Goal: Transaction & Acquisition: Purchase product/service

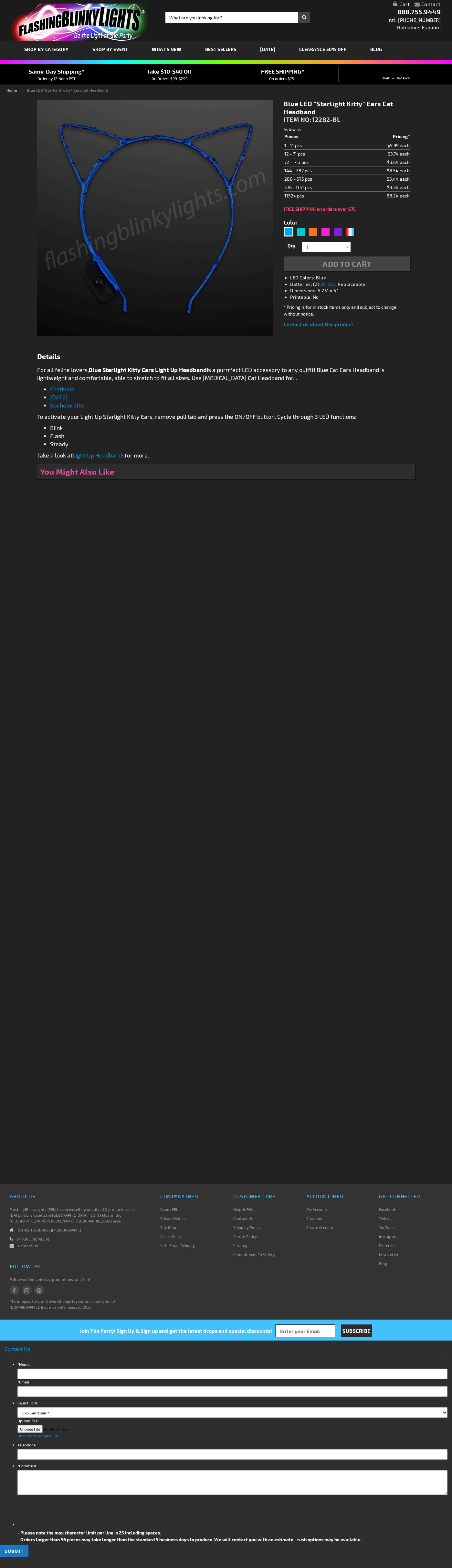
type input "5629"
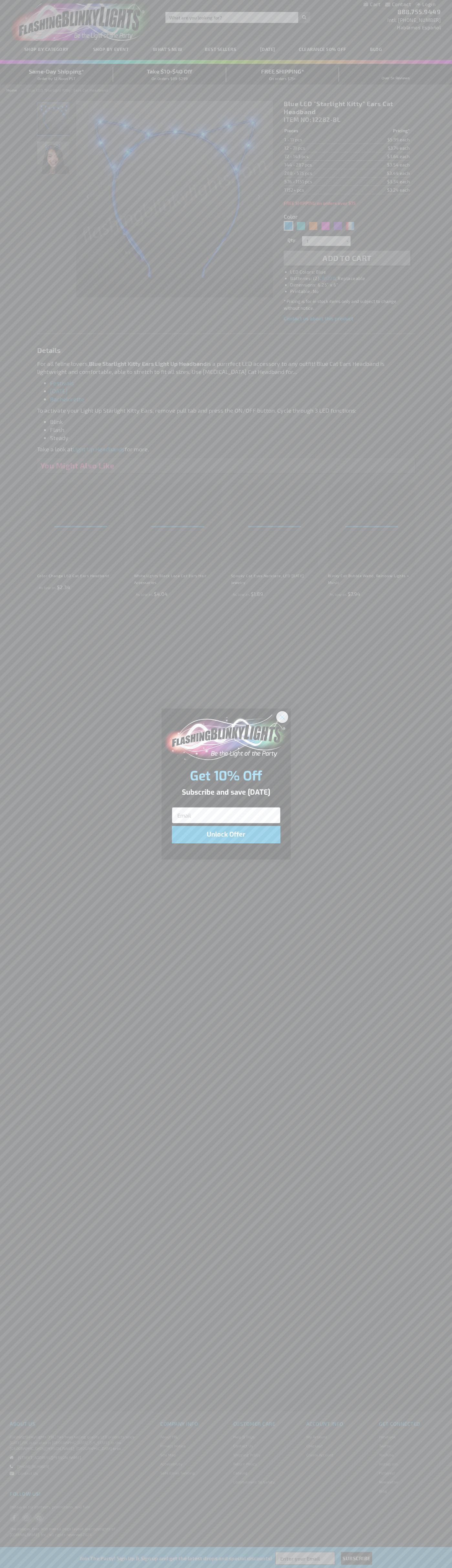
click at [282, 717] on icon "Close dialog" at bounding box center [282, 717] width 5 height 5
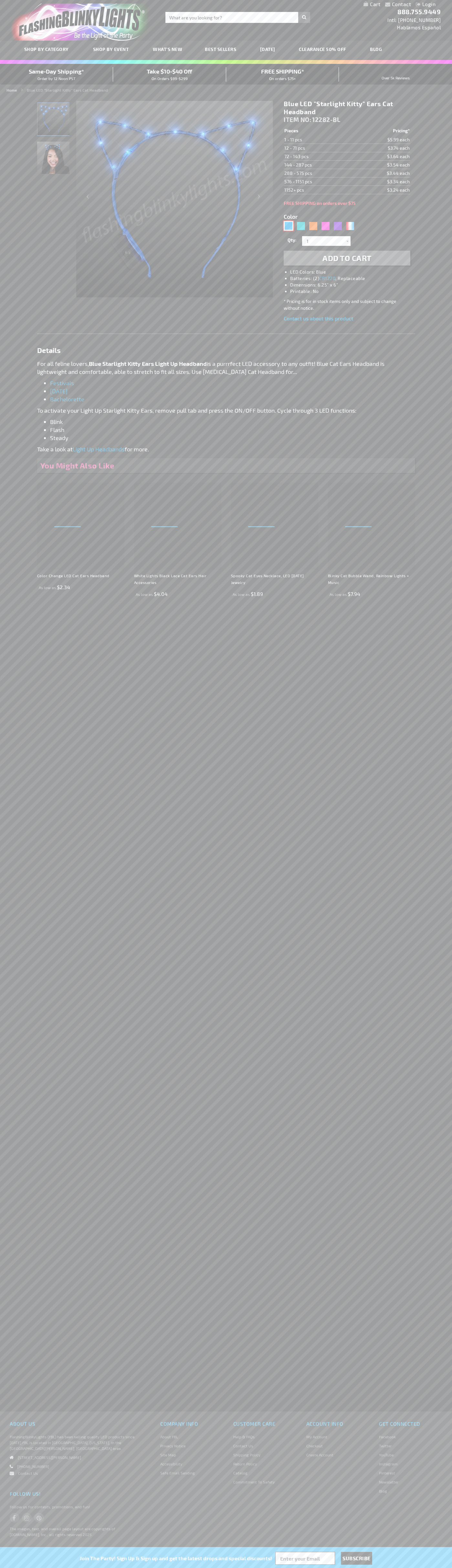
click at [288, 226] on div "Blue" at bounding box center [288, 226] width 10 height 10
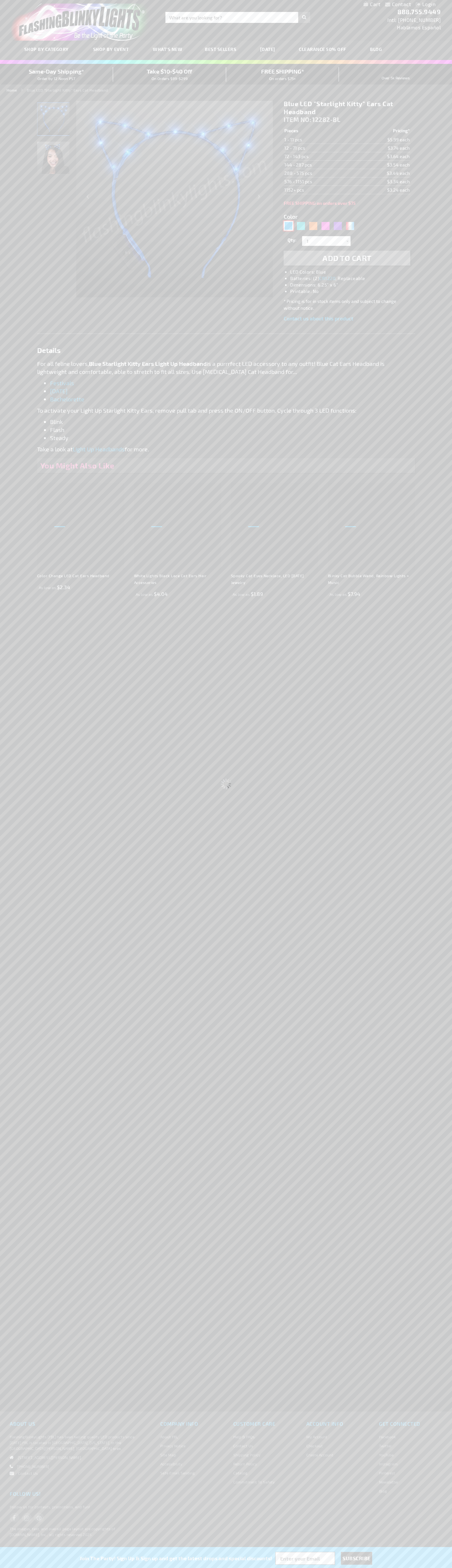
select select
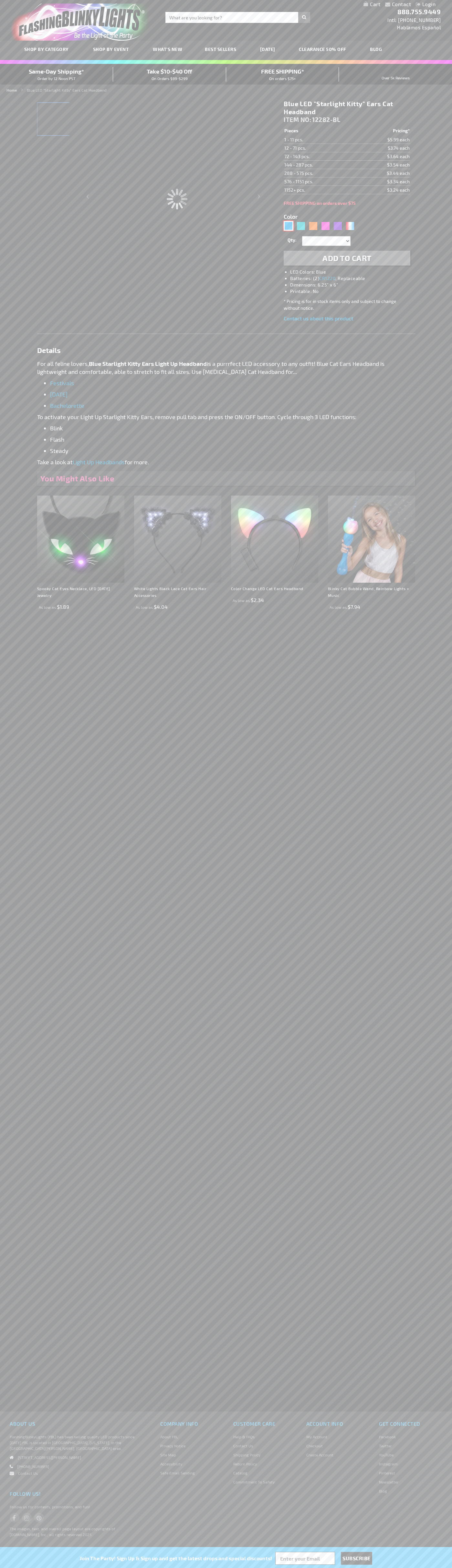
type input "Customize - Blue LED &quot;Starlight Kitty&quot; Ears Cat Headband - ITEM NO: 1…"
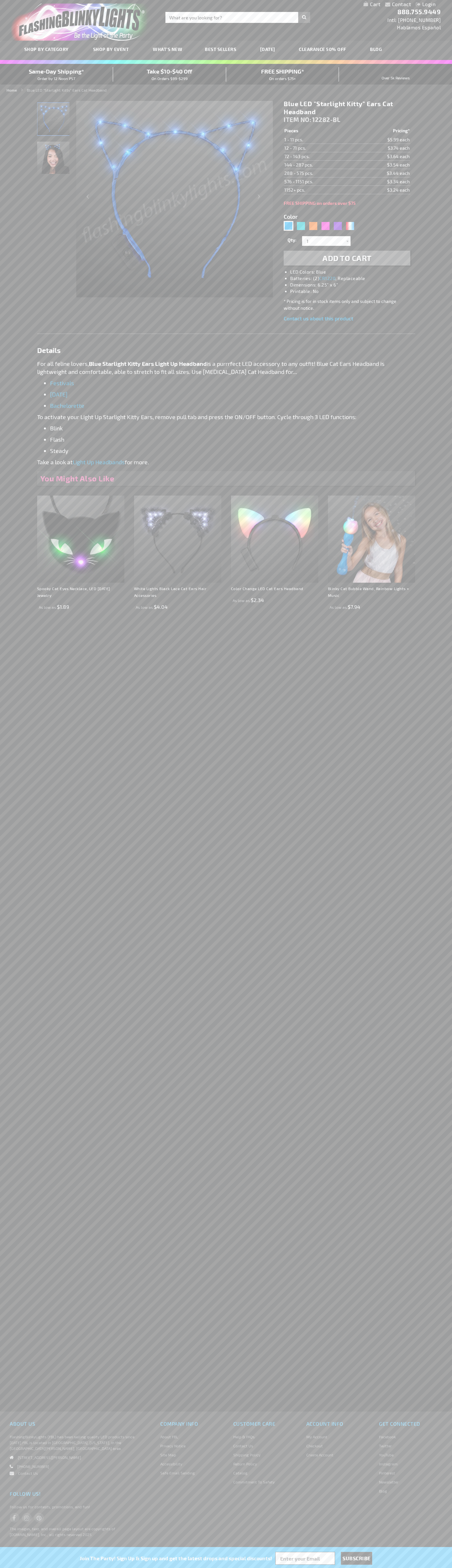
click at [347, 258] on span "Add to Cart" at bounding box center [346, 258] width 49 height 10
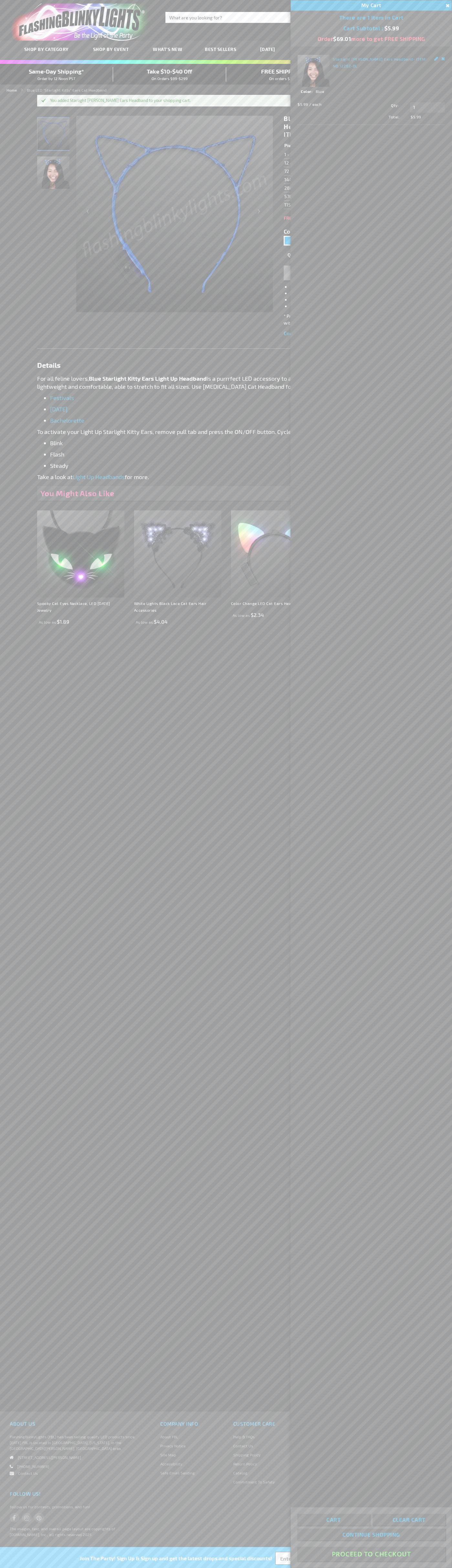
click at [371, 1554] on button "Proceed To Checkout" at bounding box center [370, 1554] width 148 height 14
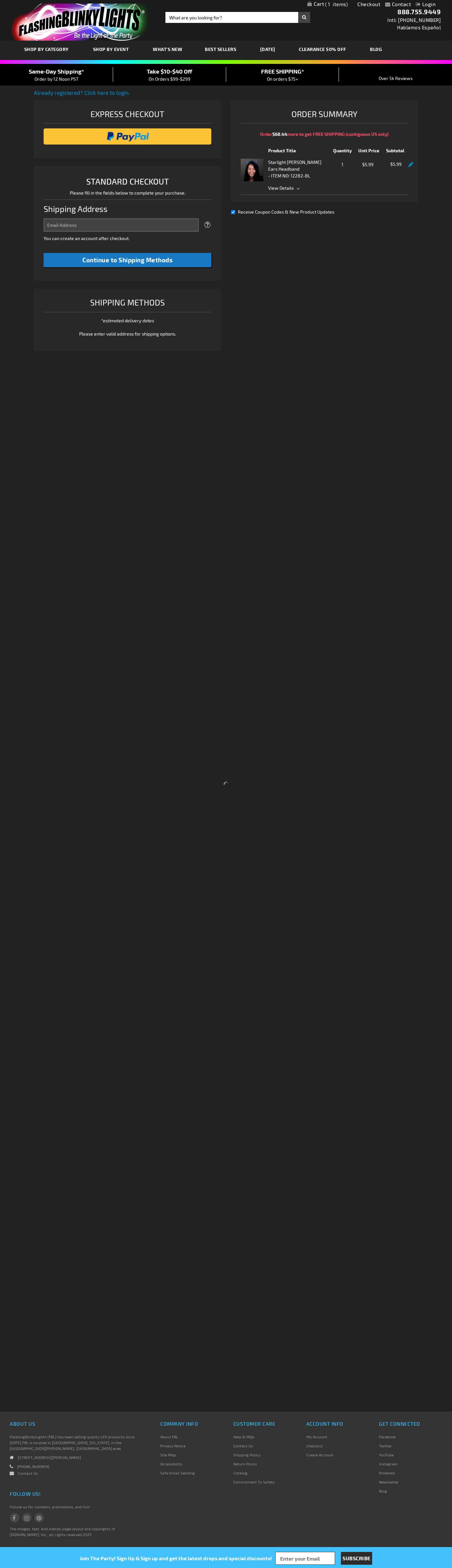
select select "US"
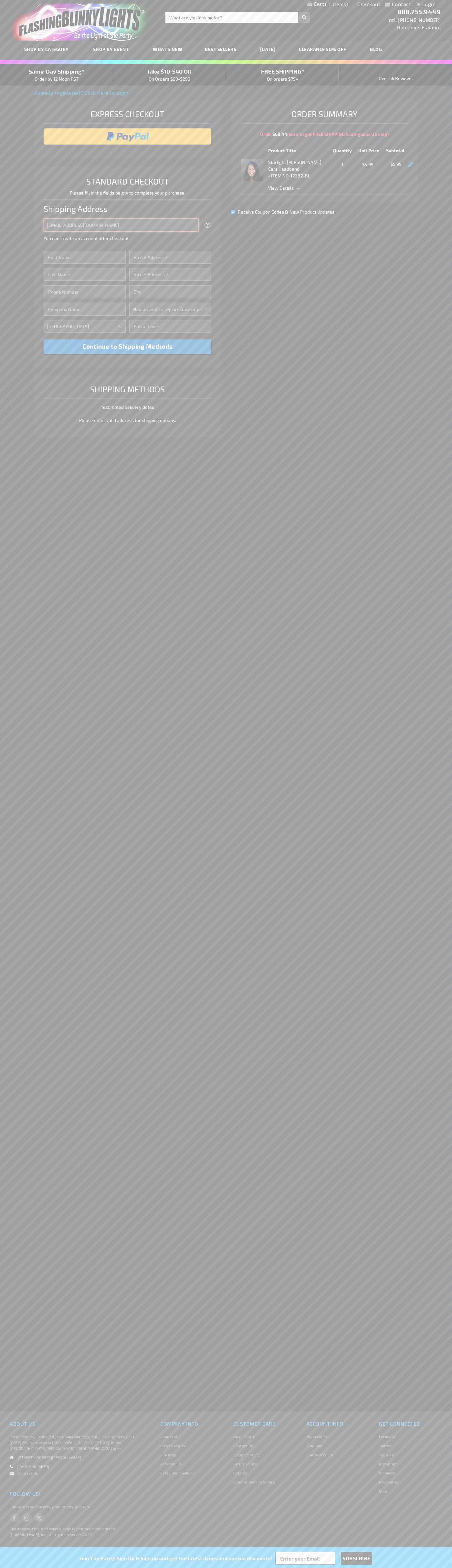
type input "johnsmith005@storebotmail.joonix.net"
type input "John"
type input "201 Colorado St"
type input "First floor"
type input "austin"
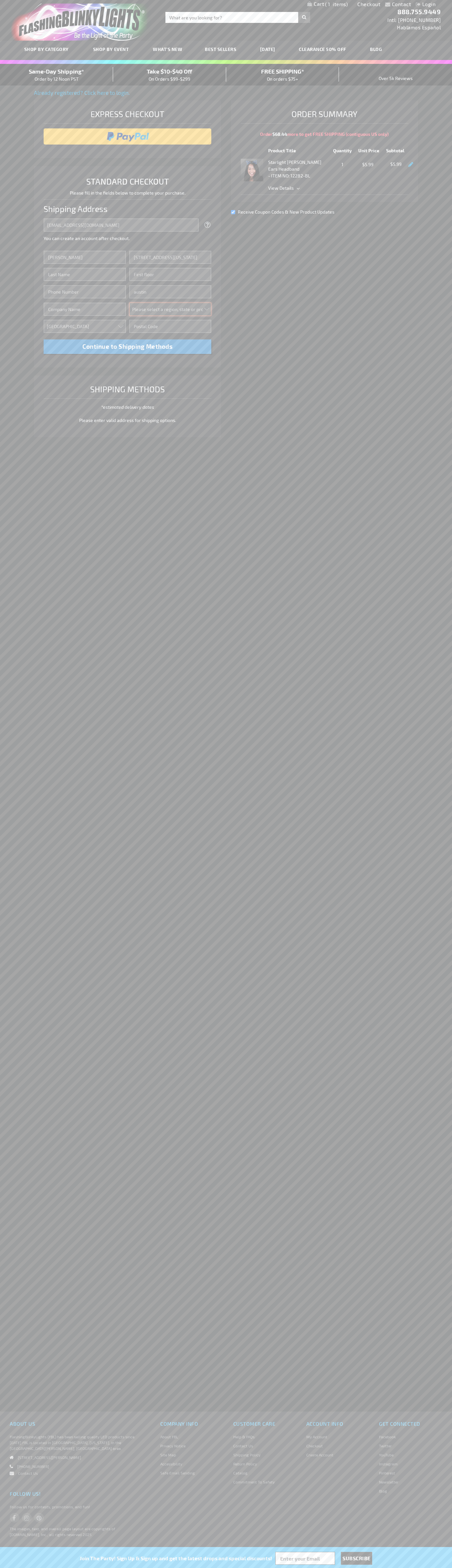
select select "57"
type input "78701"
type input "Smith"
type input "6502530000"
type input "John Smith"
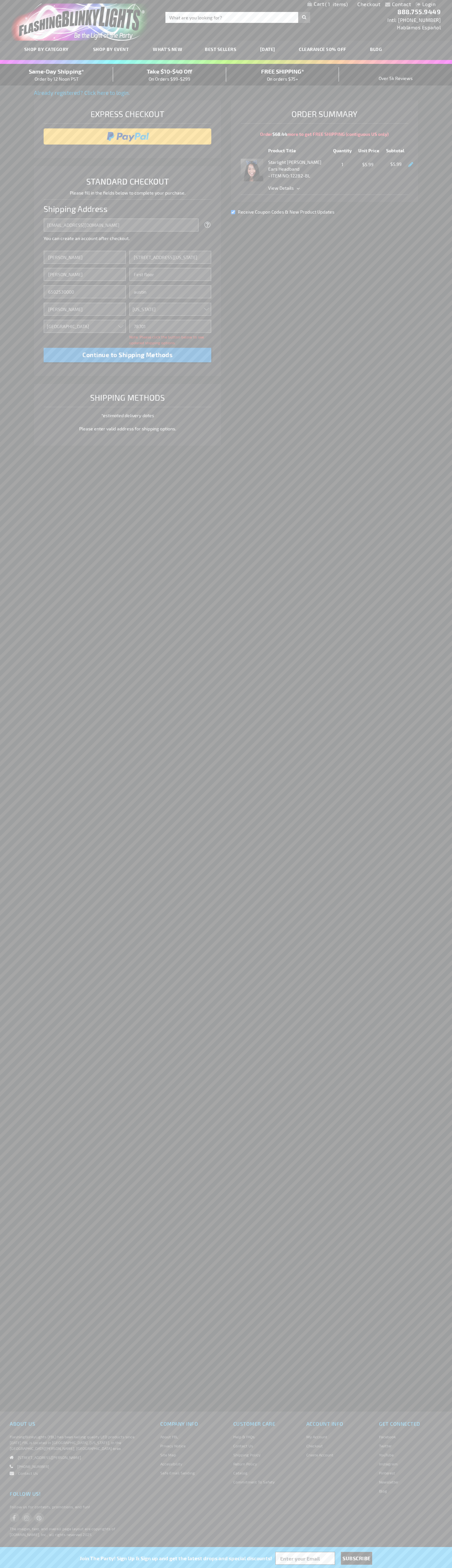
click at [57, 75] on div "Same-Day Shipping* Order by 12 Noon PST" at bounding box center [56, 74] width 113 height 15
click at [127, 137] on input "image" at bounding box center [128, 137] width 162 height 13
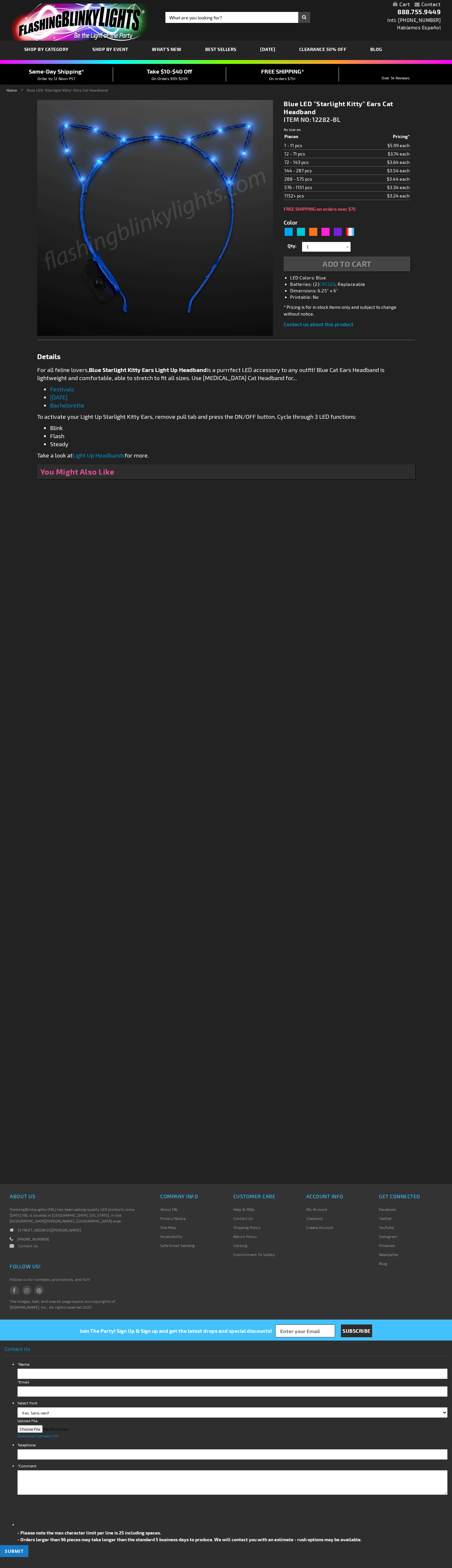
type input "5629"
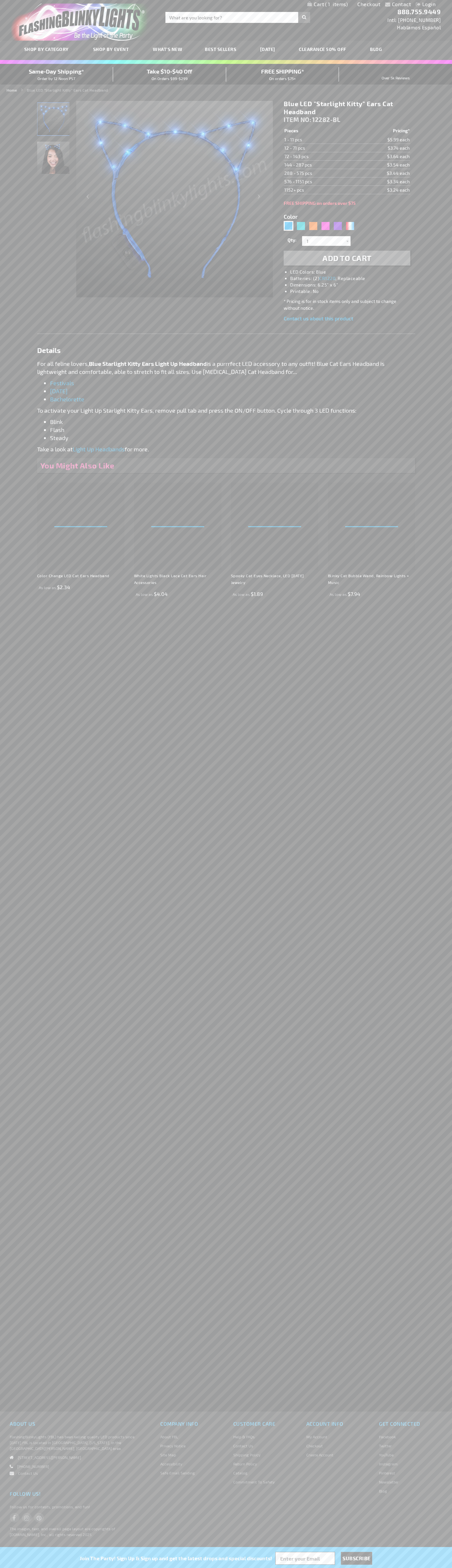
click at [327, 5] on span "1" at bounding box center [336, 4] width 22 height 6
